Goal: Task Accomplishment & Management: Use online tool/utility

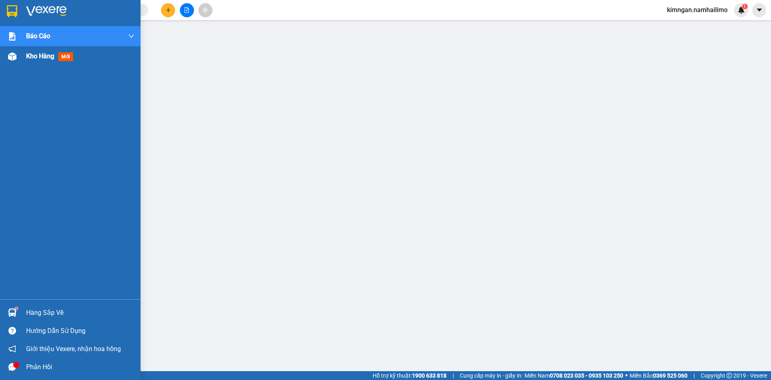
click at [38, 63] on div "Kho hàng mới" at bounding box center [80, 56] width 108 height 20
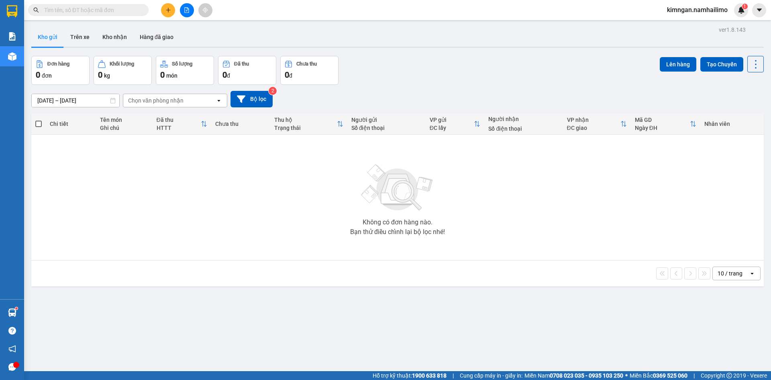
click at [85, 41] on button "Trên xe" at bounding box center [80, 36] width 32 height 19
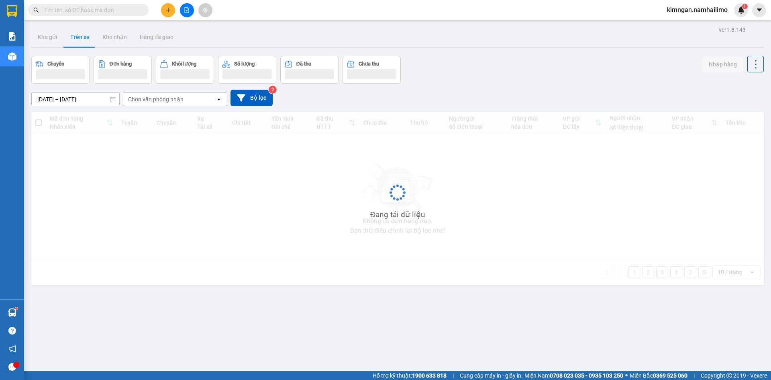
click at [180, 96] on div "Chọn văn phòng nhận" at bounding box center [155, 99] width 55 height 8
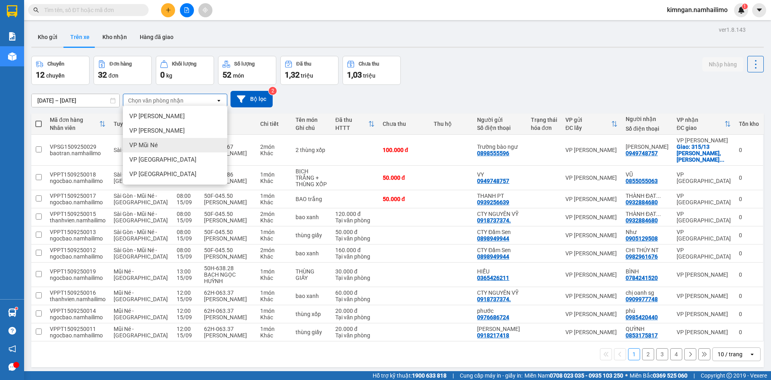
click at [157, 145] on span "VP Mũi Né" at bounding box center [143, 145] width 29 height 8
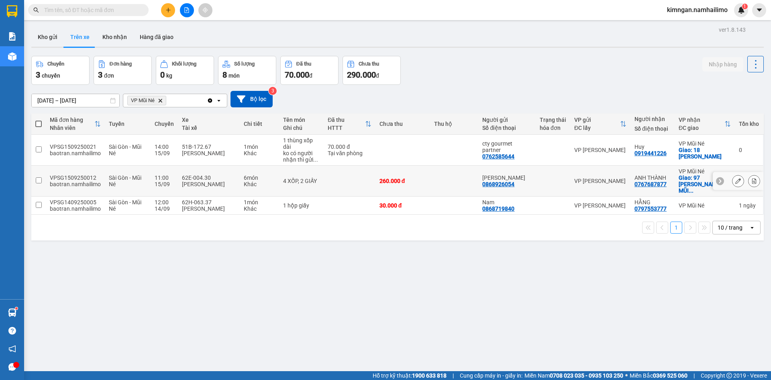
click at [80, 181] on div "baotran.namhailimo" at bounding box center [75, 184] width 51 height 6
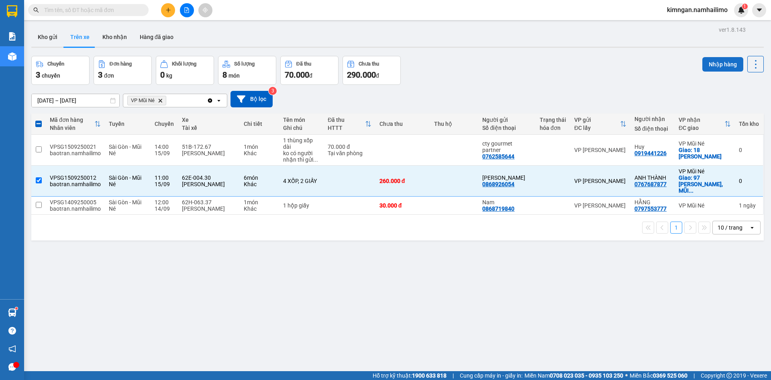
click at [705, 62] on button "Nhập hàng" at bounding box center [722, 64] width 41 height 14
checkbox input "false"
